Goal: Find specific page/section: Find specific page/section

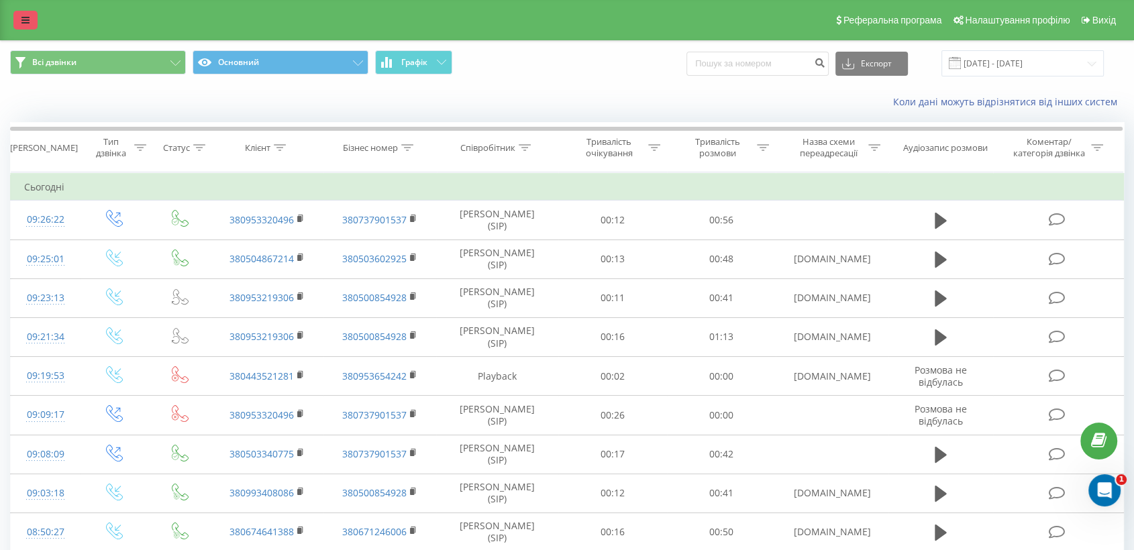
click at [24, 22] on icon at bounding box center [25, 19] width 8 height 9
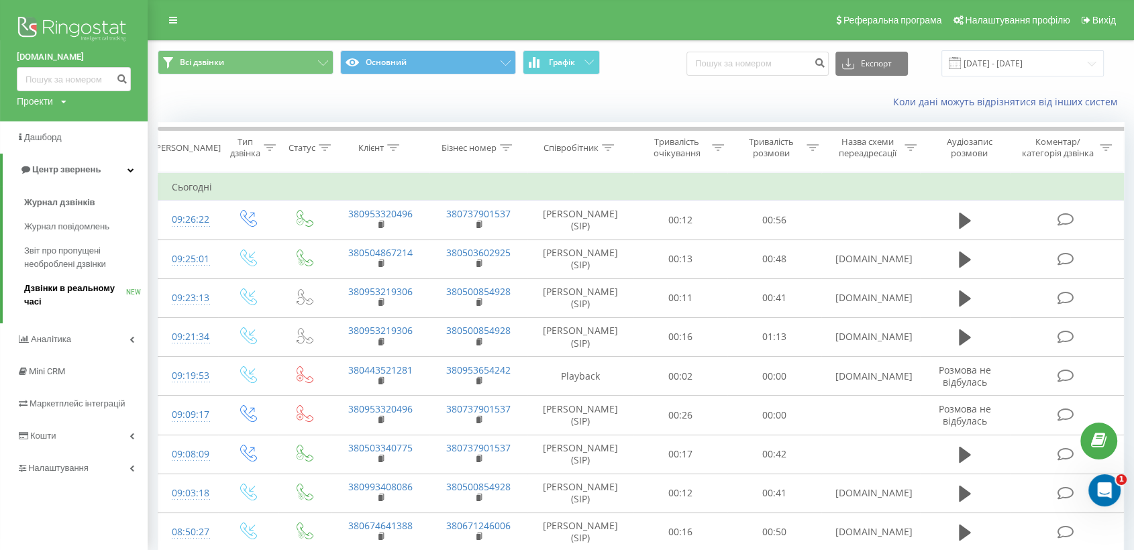
click at [73, 301] on span "Дзвінки в реальному часі" at bounding box center [75, 295] width 102 height 27
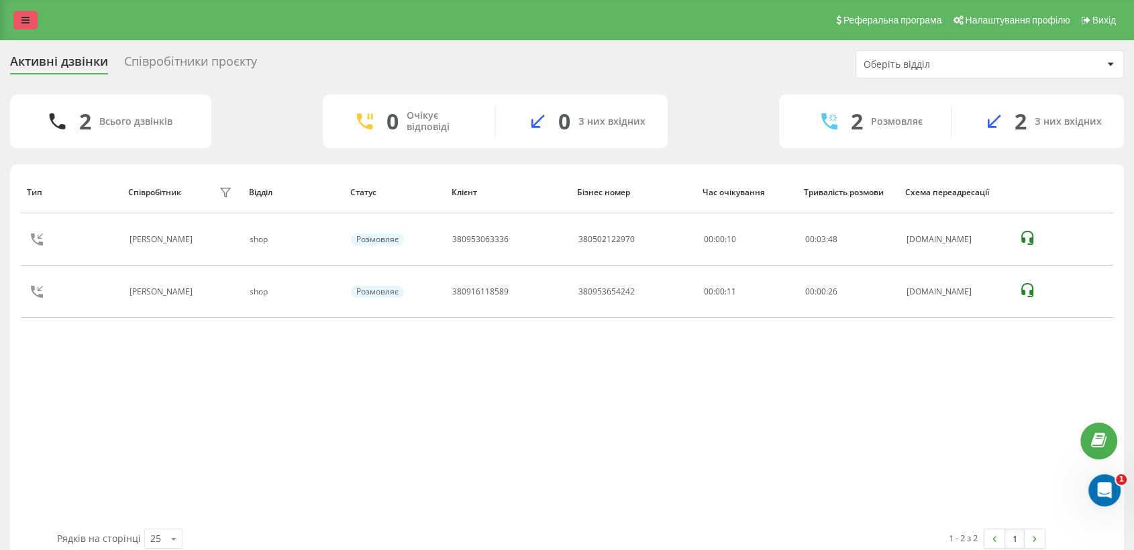
click at [29, 23] on icon at bounding box center [25, 19] width 8 height 9
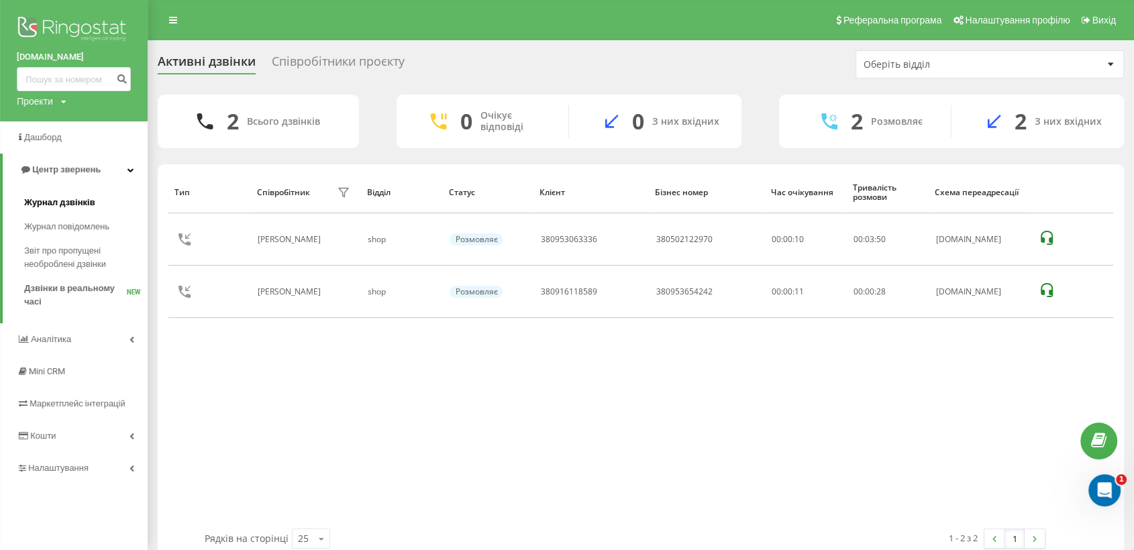
click at [91, 205] on span "Журнал дзвінків" at bounding box center [59, 202] width 71 height 13
